Goal: Task Accomplishment & Management: Manage account settings

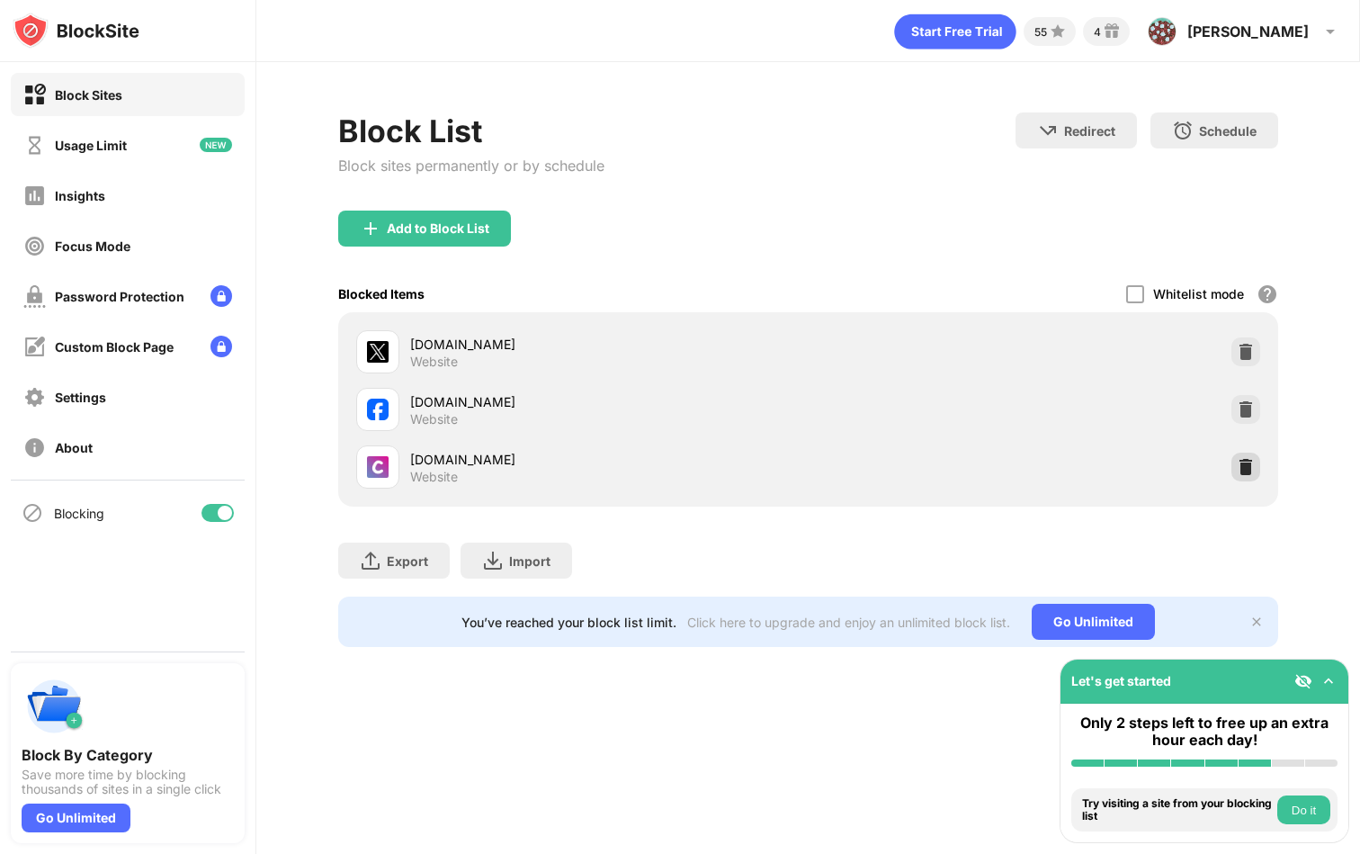
click at [1245, 458] on img at bounding box center [1246, 467] width 18 height 18
